Goal: Information Seeking & Learning: Learn about a topic

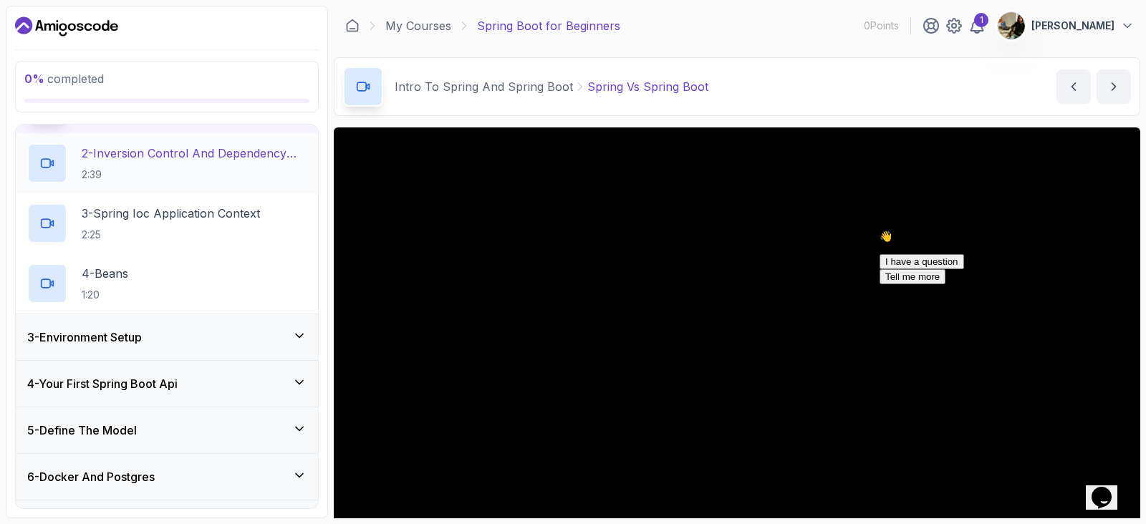
scroll to position [413, 0]
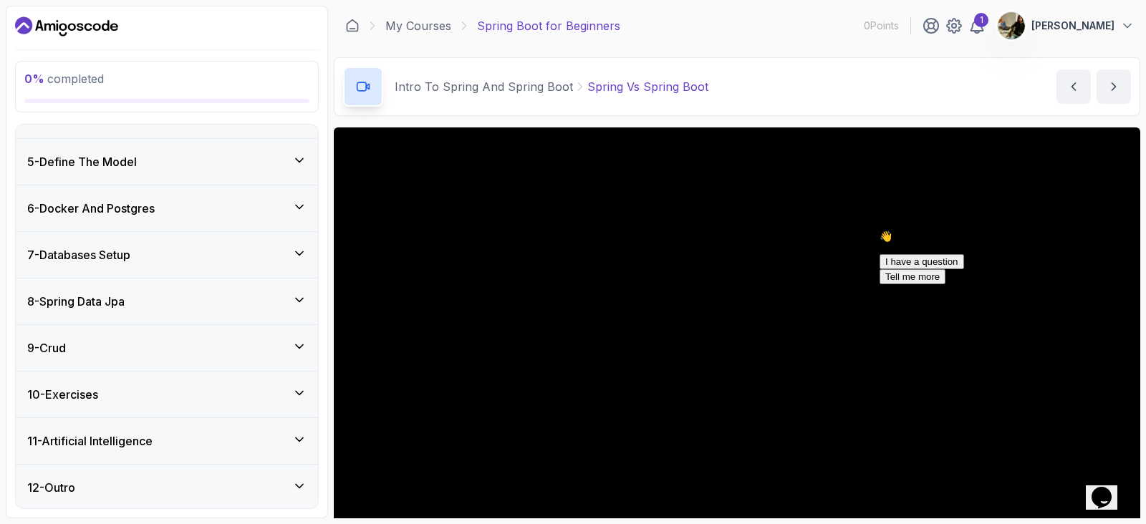
click at [282, 214] on div "6 - Docker And Postgres" at bounding box center [166, 208] width 279 height 17
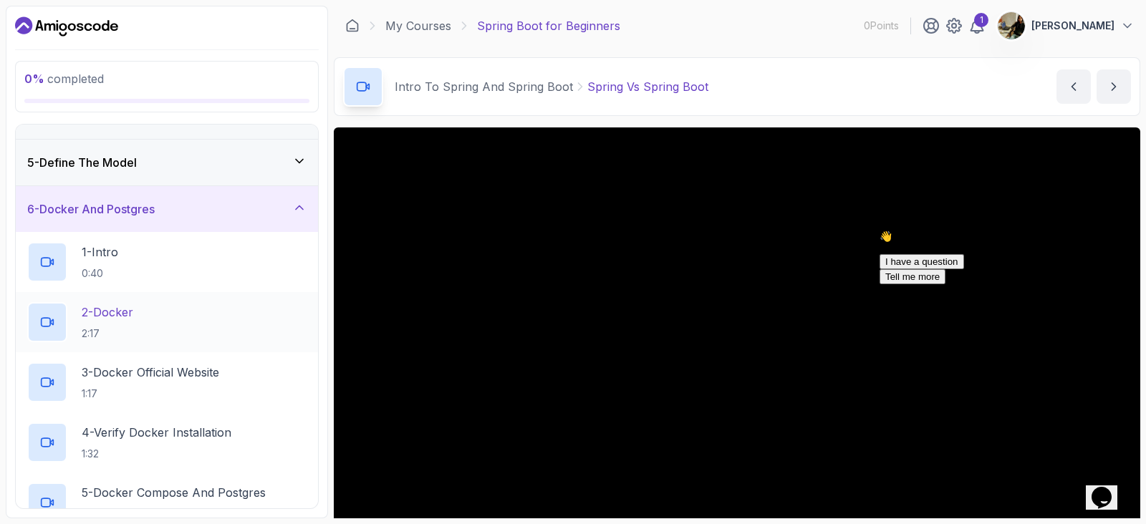
scroll to position [261, 0]
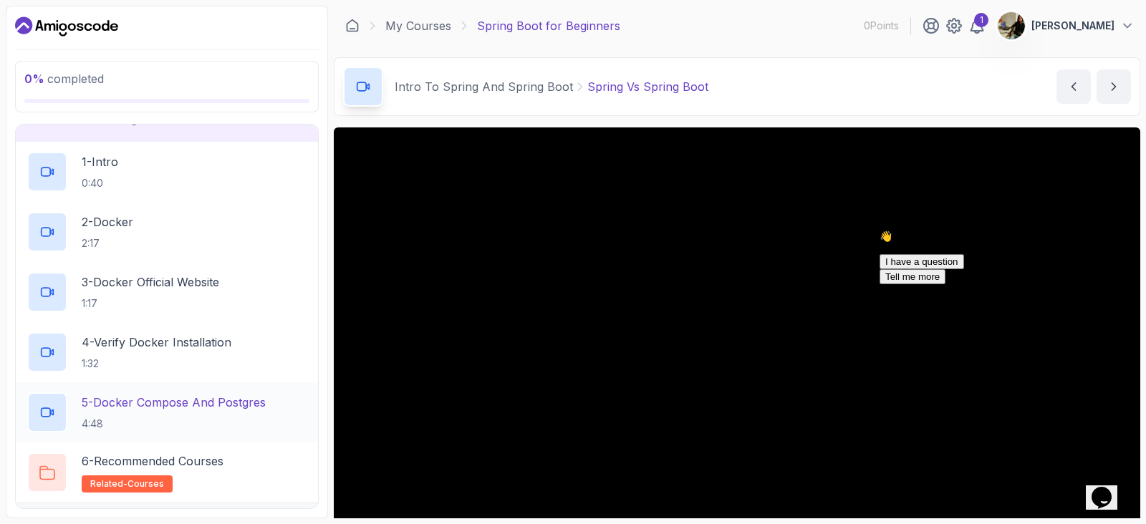
click at [155, 405] on p "5 - Docker Compose And Postgres" at bounding box center [174, 402] width 184 height 17
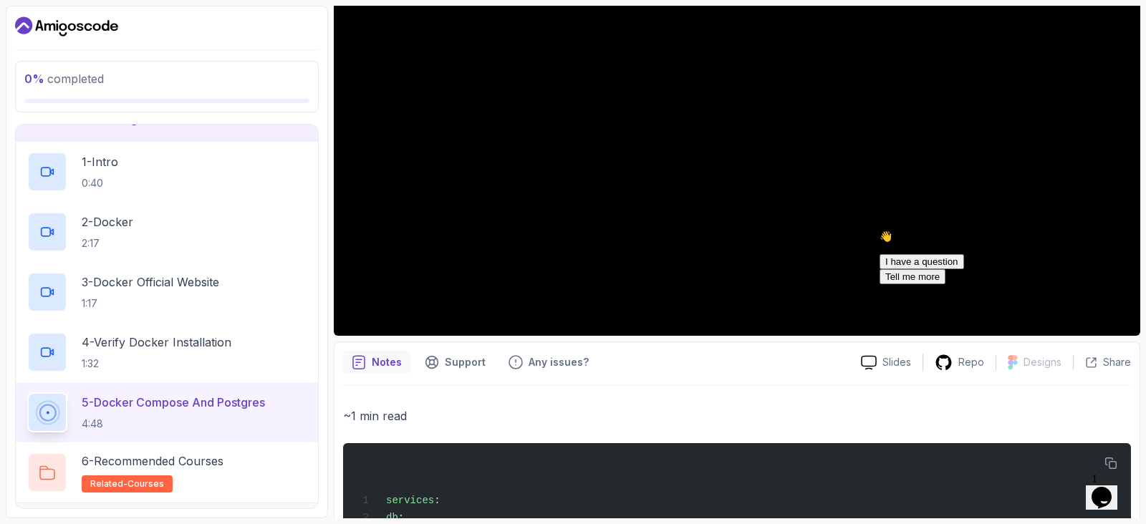
scroll to position [269, 0]
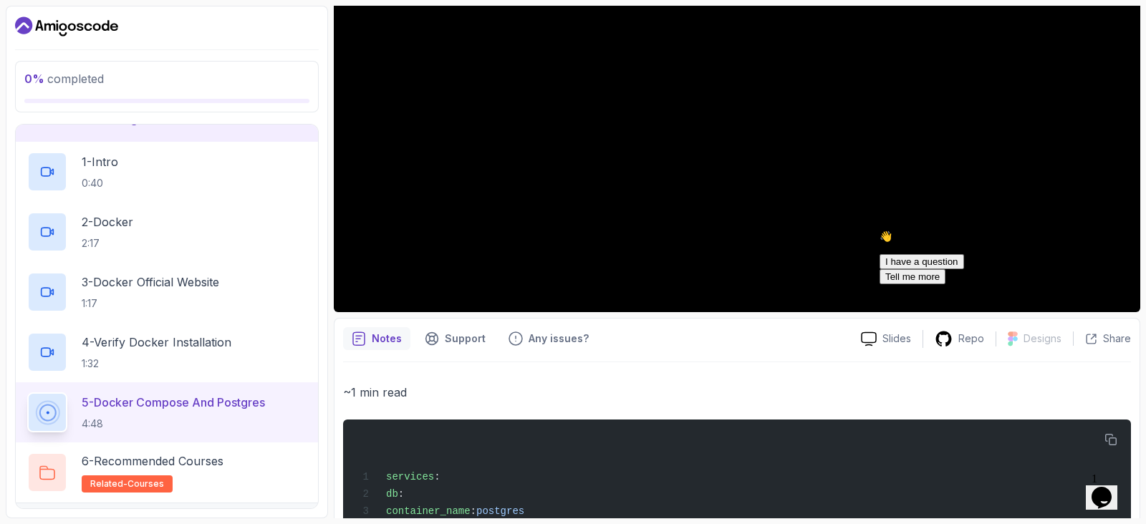
click at [1122, 284] on div "👋 Hi! How can we help? I have a question Tell me more" at bounding box center [1009, 258] width 258 height 54
click at [1131, 284] on div "👋 Hi! How can we help? I have a question Tell me more" at bounding box center [1009, 258] width 258 height 54
click at [1125, 284] on div "👋 Hi! How can we help? I have a question Tell me more" at bounding box center [1009, 258] width 258 height 54
click at [880, 231] on icon "Chat attention grabber" at bounding box center [880, 231] width 0 height 0
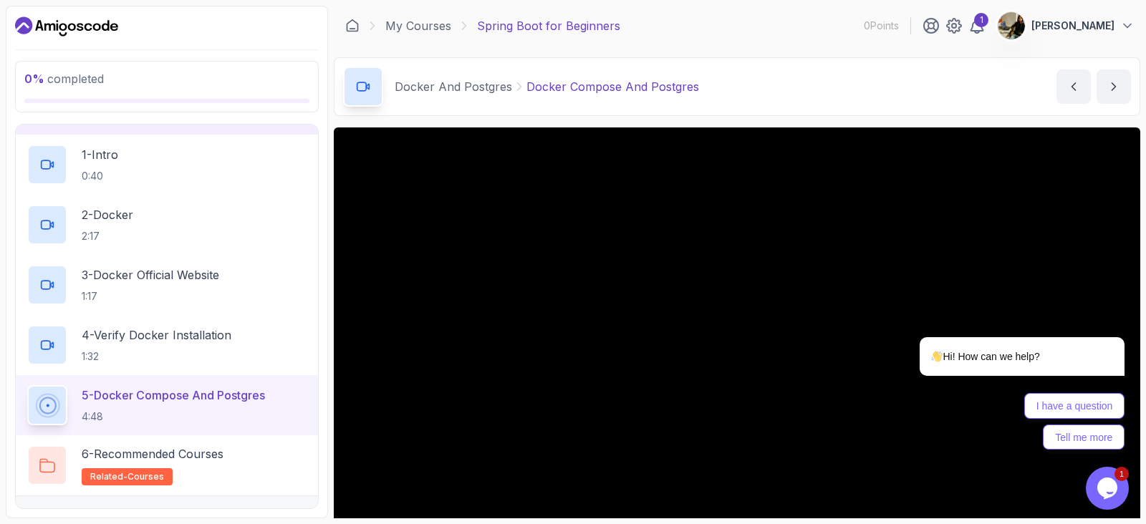
scroll to position [448, 0]
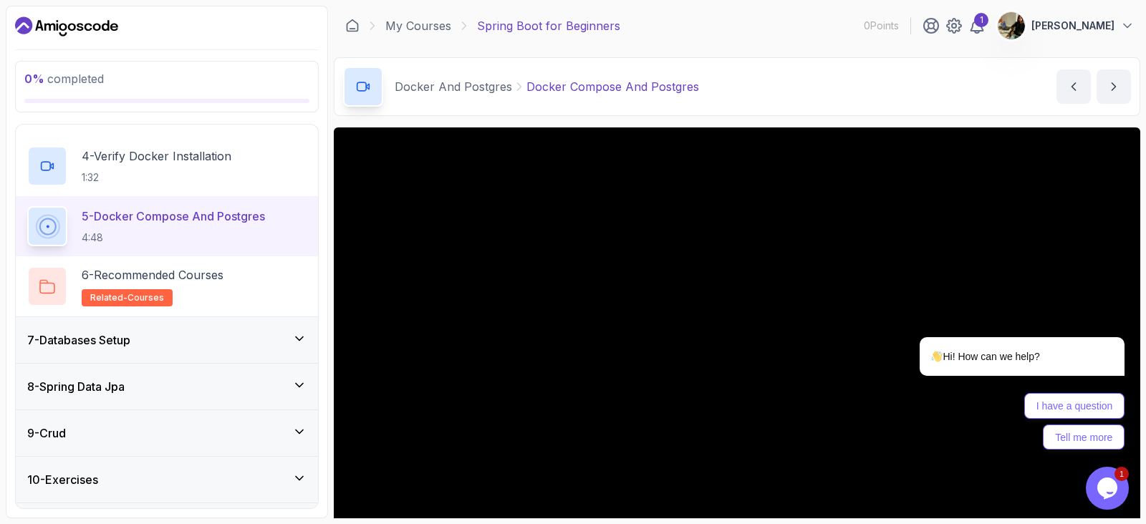
click at [115, 345] on h3 "7 - Databases Setup" at bounding box center [78, 340] width 103 height 17
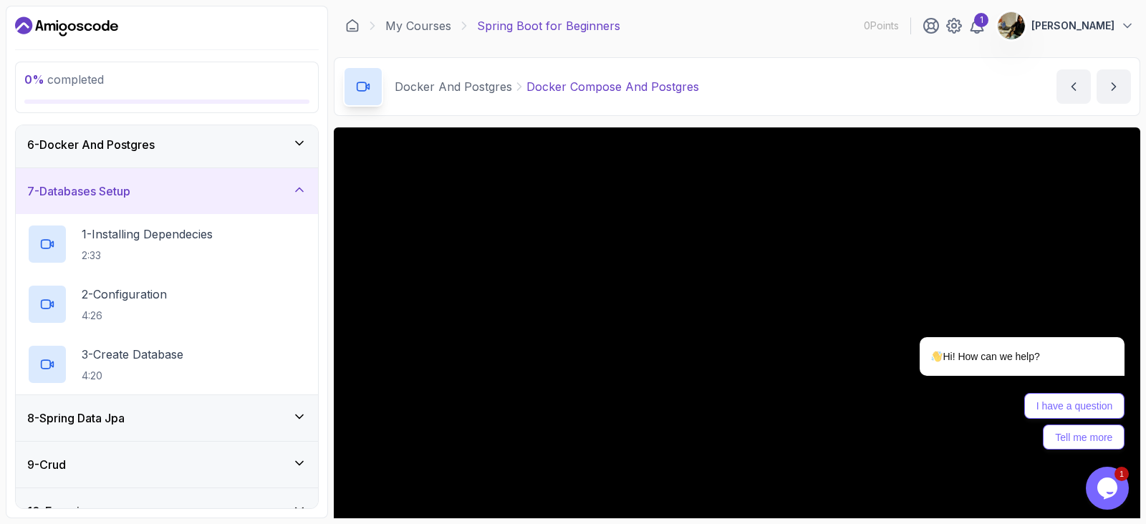
scroll to position [352, 0]
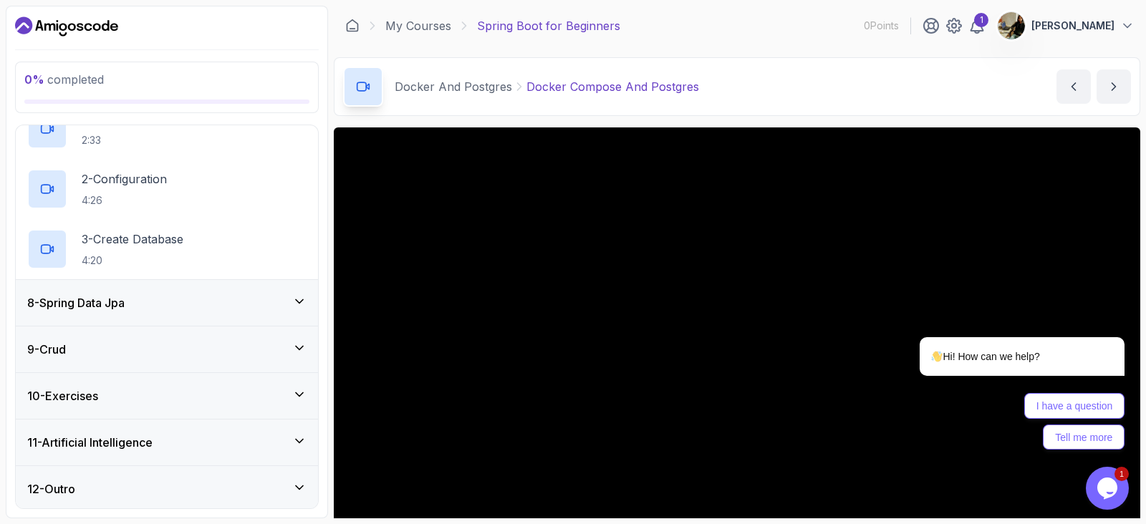
click at [155, 294] on div "8 - Spring Data Jpa" at bounding box center [166, 302] width 279 height 17
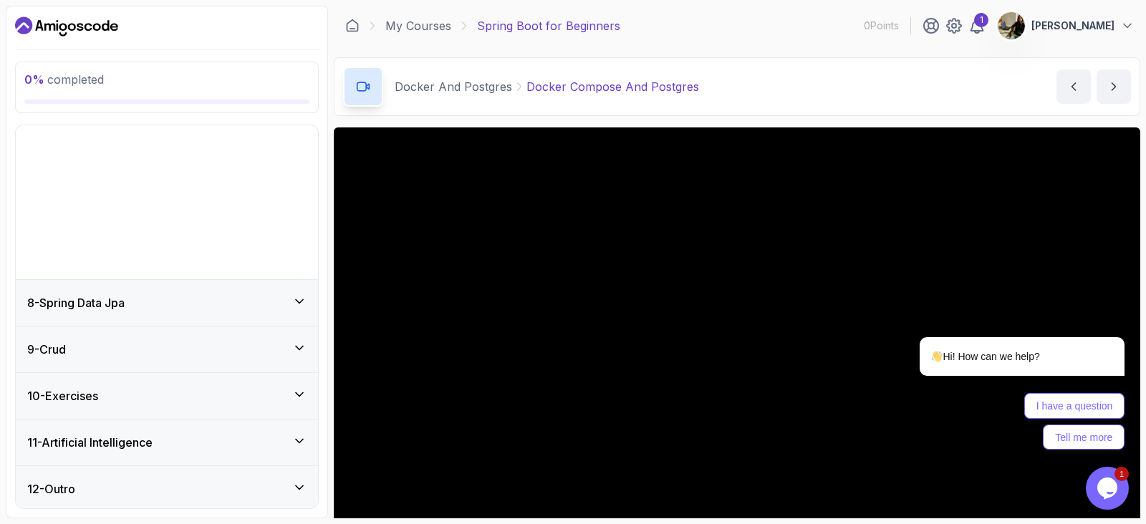
scroll to position [173, 0]
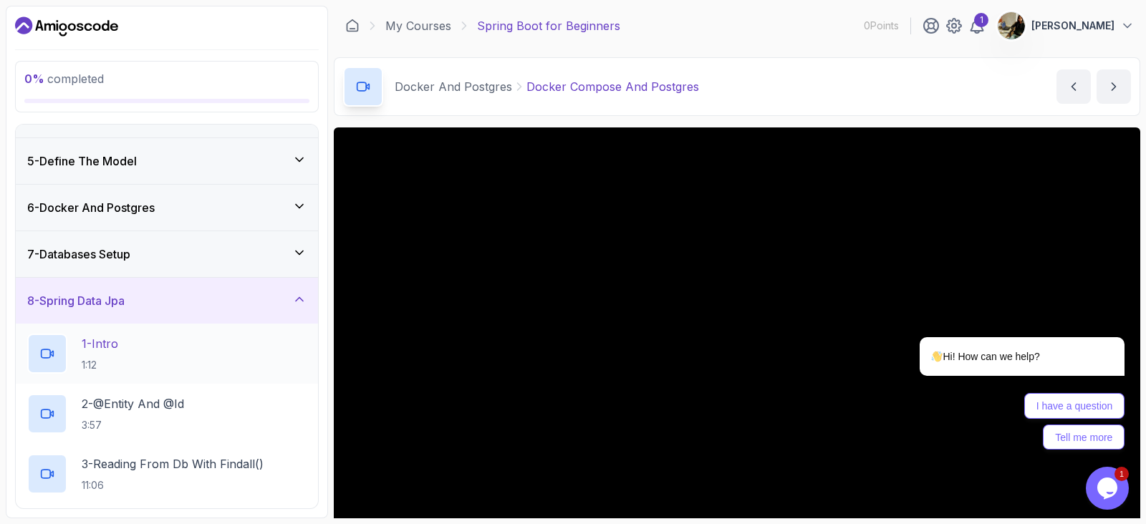
click at [140, 356] on div "1 - Intro 1:12" at bounding box center [166, 354] width 279 height 40
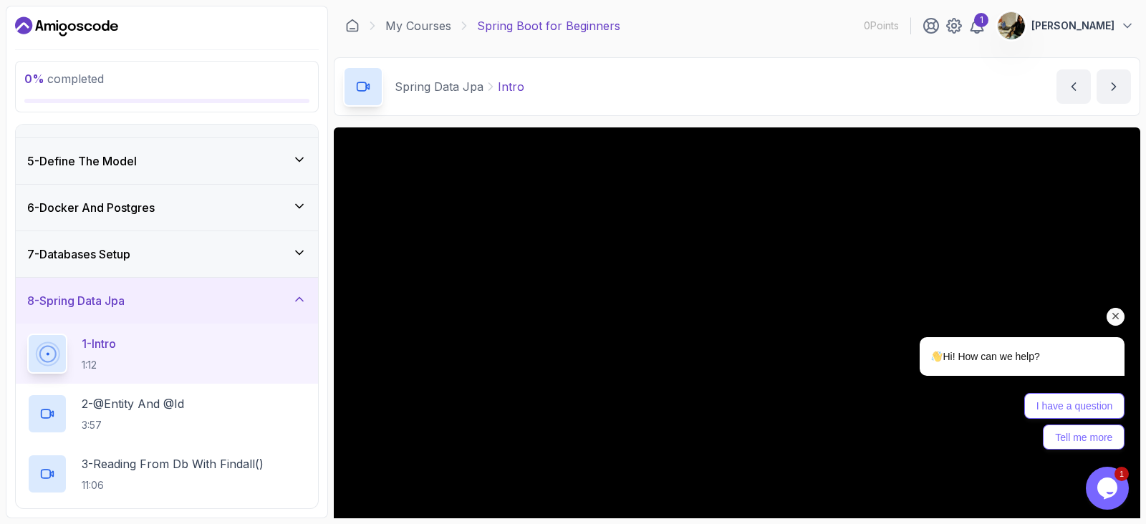
click at [1113, 312] on icon "Chat attention grabber" at bounding box center [1116, 316] width 13 height 13
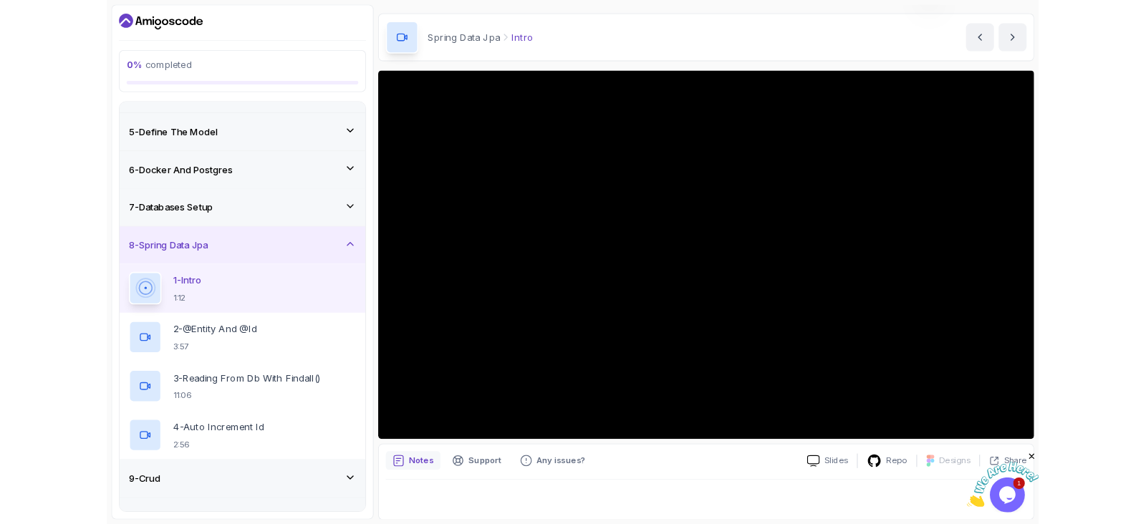
scroll to position [161, 0]
